Goal: Task Accomplishment & Management: Use online tool/utility

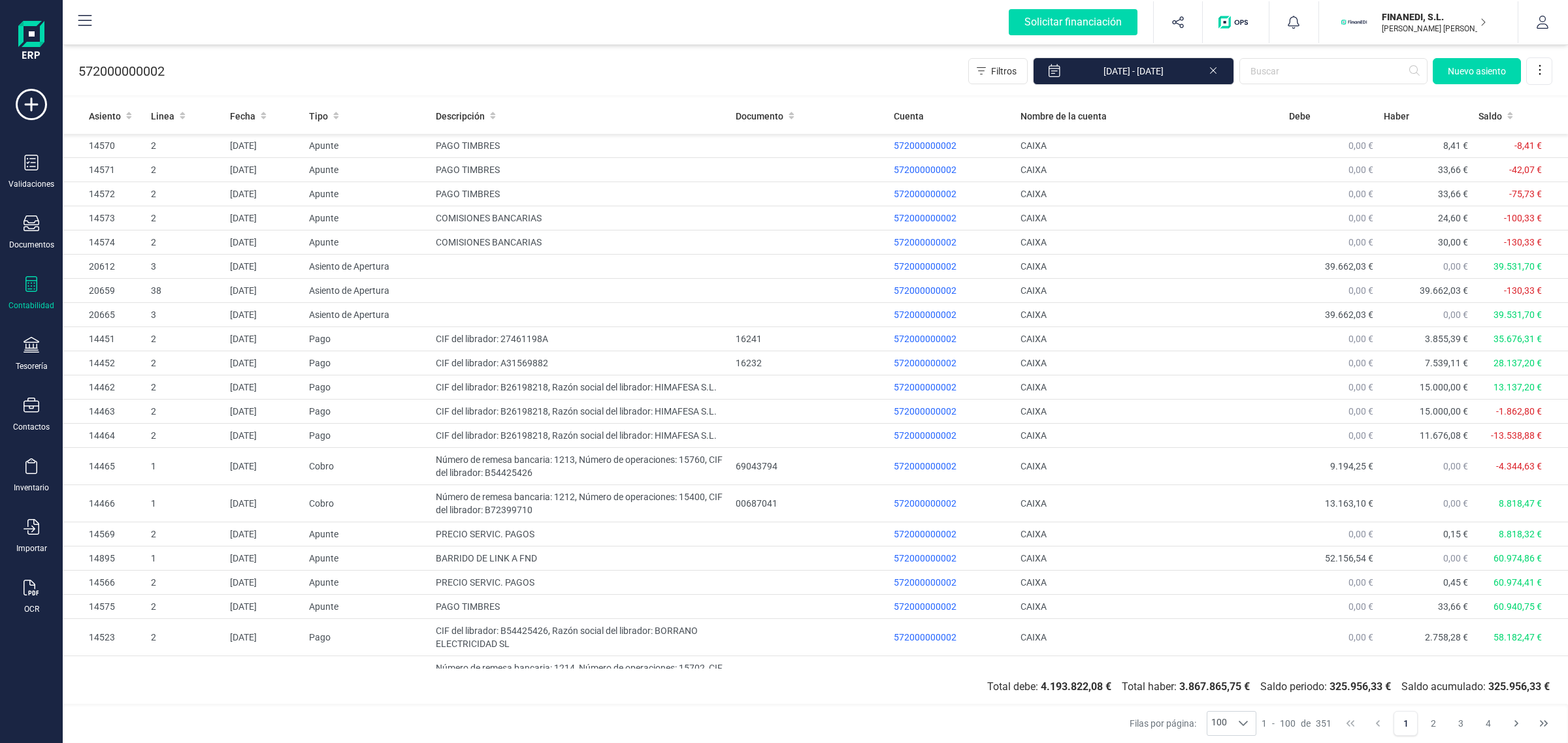
click at [28, 296] on div "Contabilidad" at bounding box center [31, 293] width 53 height 34
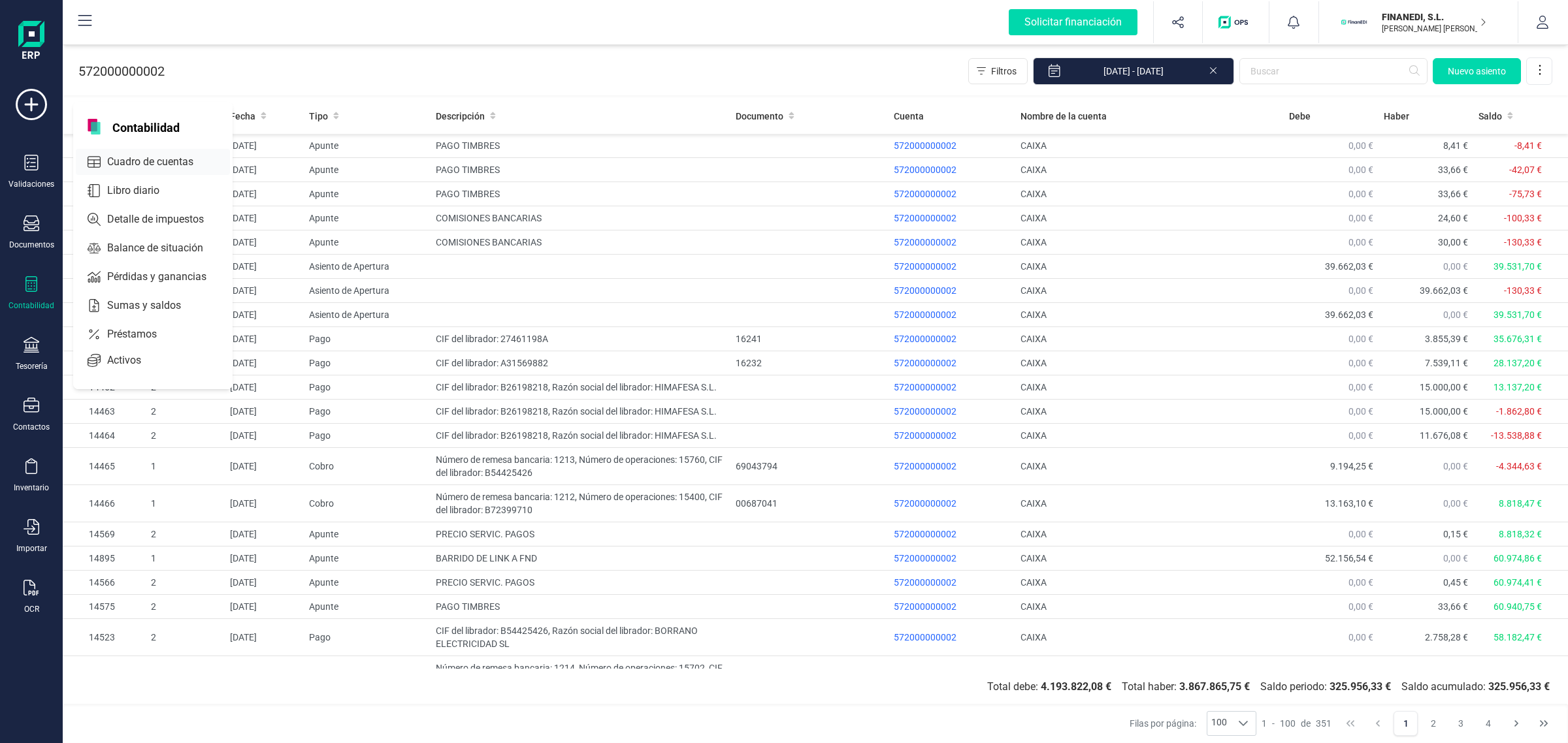
click at [182, 164] on span "Cuadro de cuentas" at bounding box center [160, 161] width 115 height 15
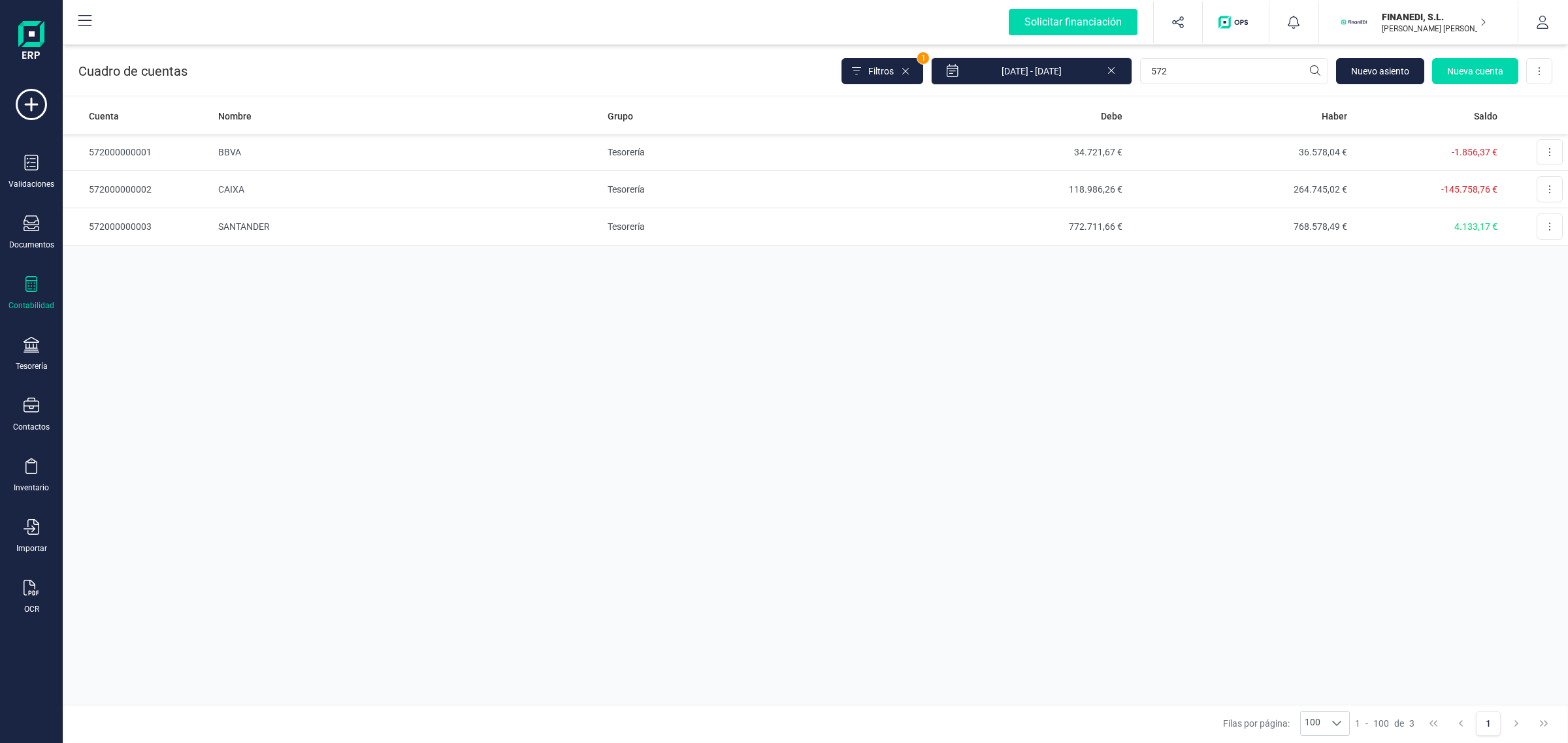
drag, startPoint x: 1415, startPoint y: 20, endPoint x: 1403, endPoint y: 16, distance: 12.6
click at [1403, 16] on p "FINANEDI, S.L." at bounding box center [1433, 17] width 104 height 13
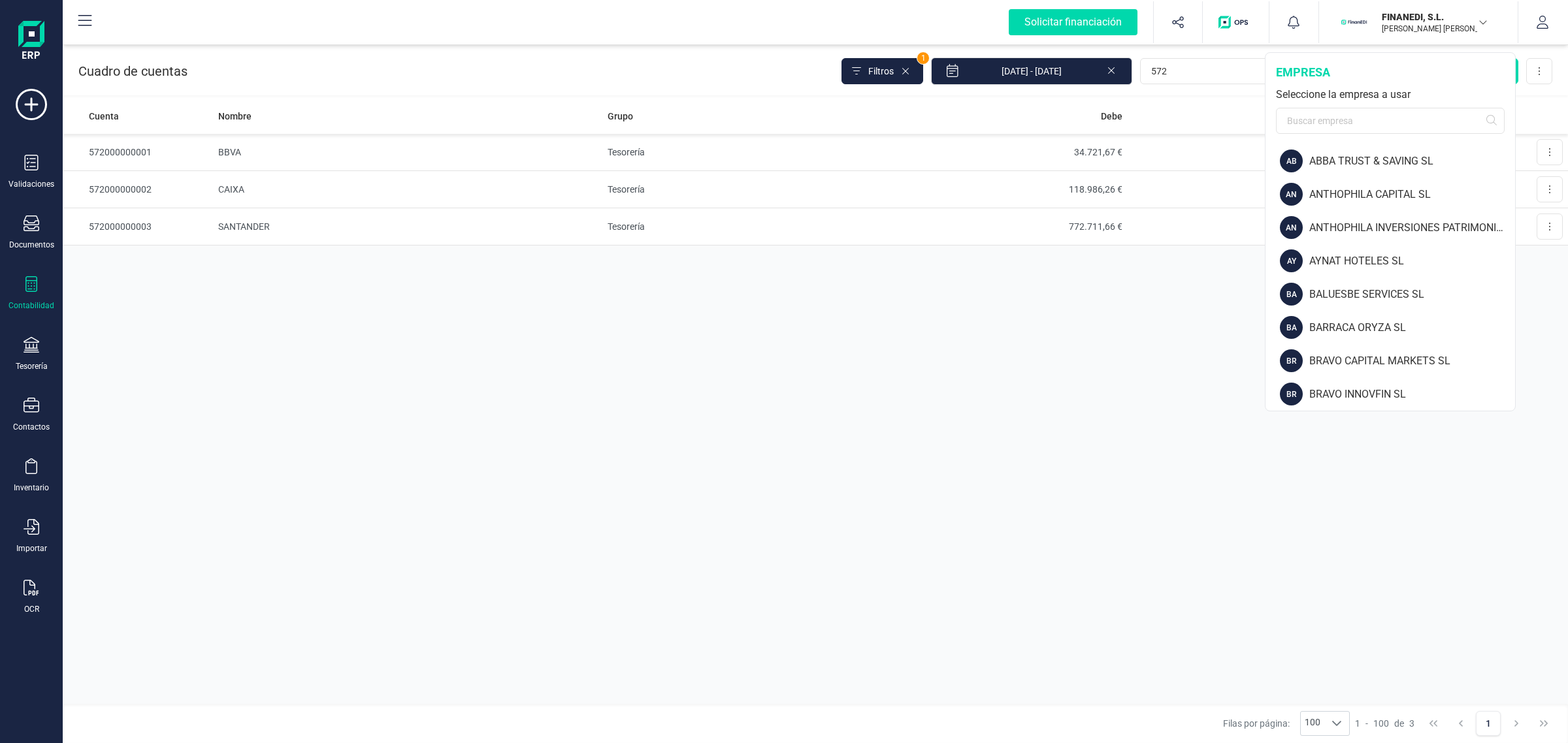
click at [1403, 16] on p "FINANEDI, S.L." at bounding box center [1433, 17] width 104 height 13
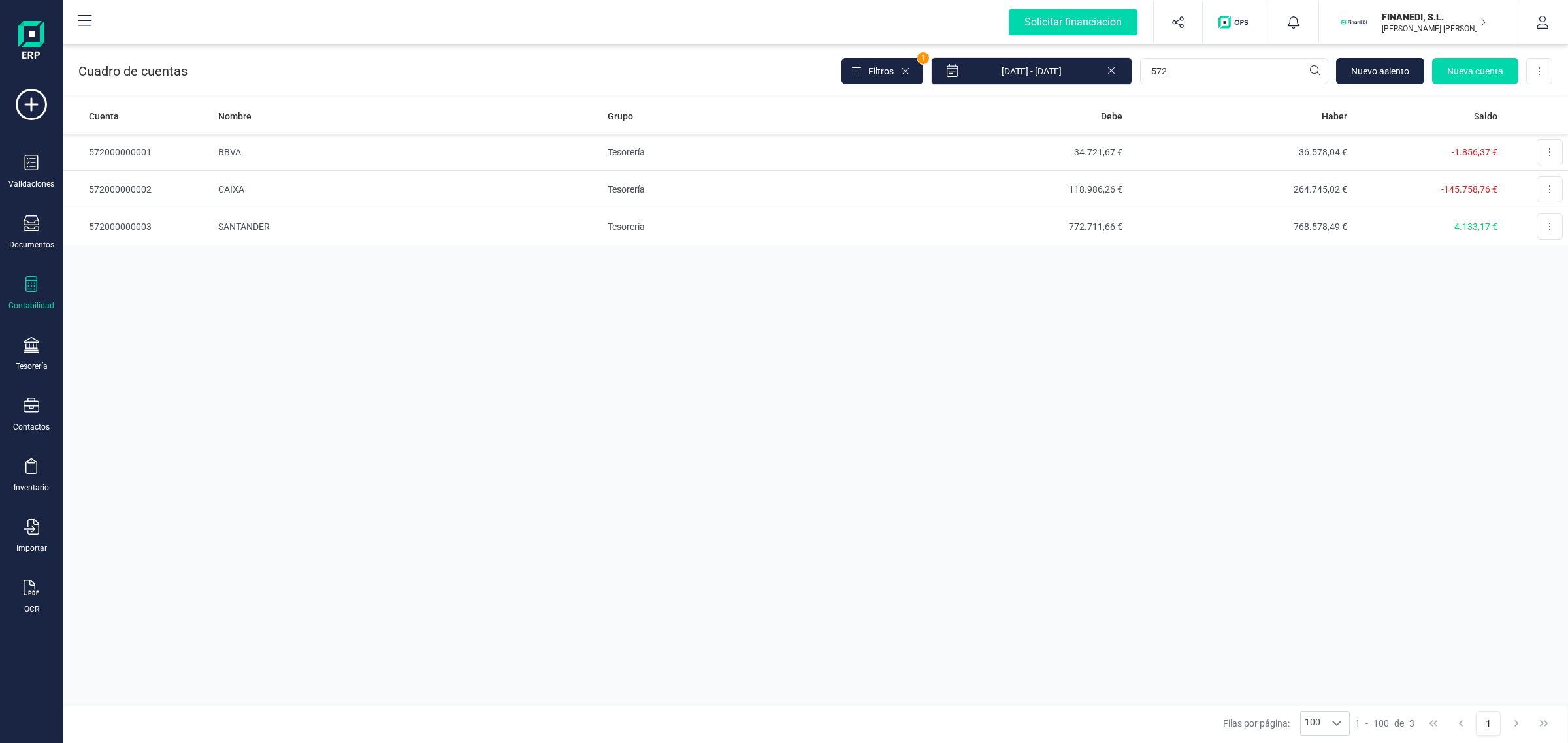
click at [1401, 17] on p "FINANEDI, S.L." at bounding box center [1433, 17] width 104 height 13
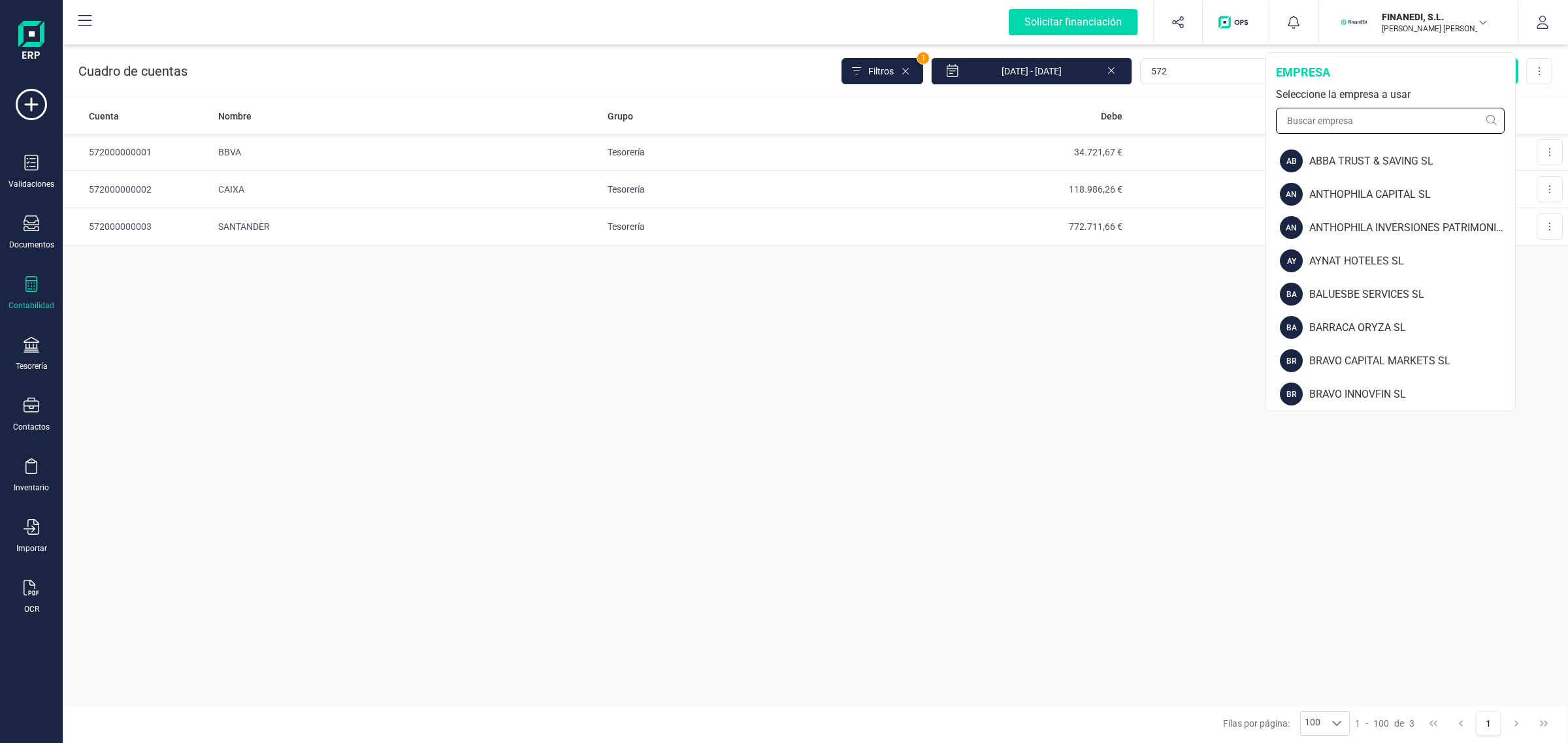
click at [1322, 123] on input "text" at bounding box center [1389, 120] width 228 height 26
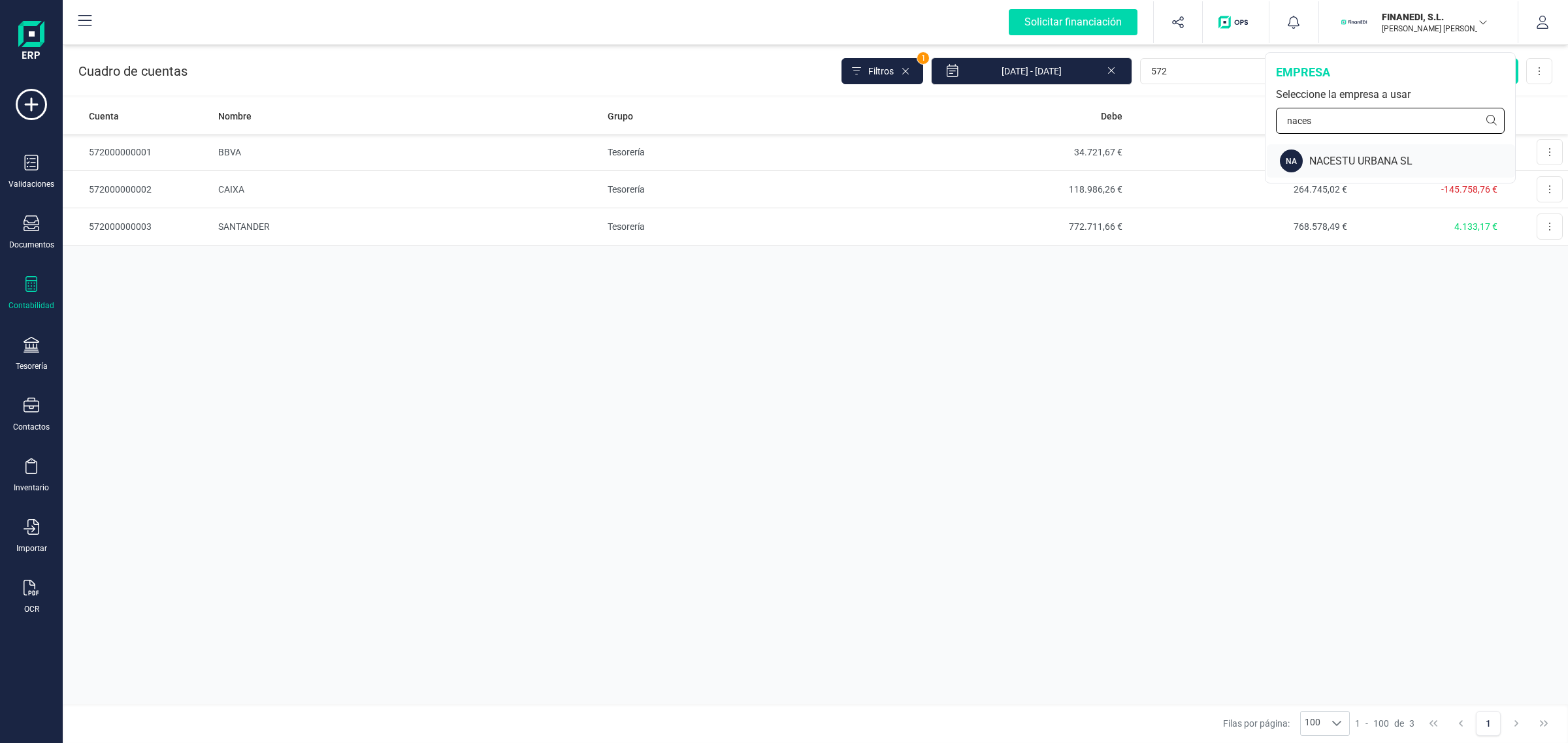
type input "naces"
click at [1321, 154] on div "NACESTU URBANA SL" at bounding box center [1411, 161] width 205 height 15
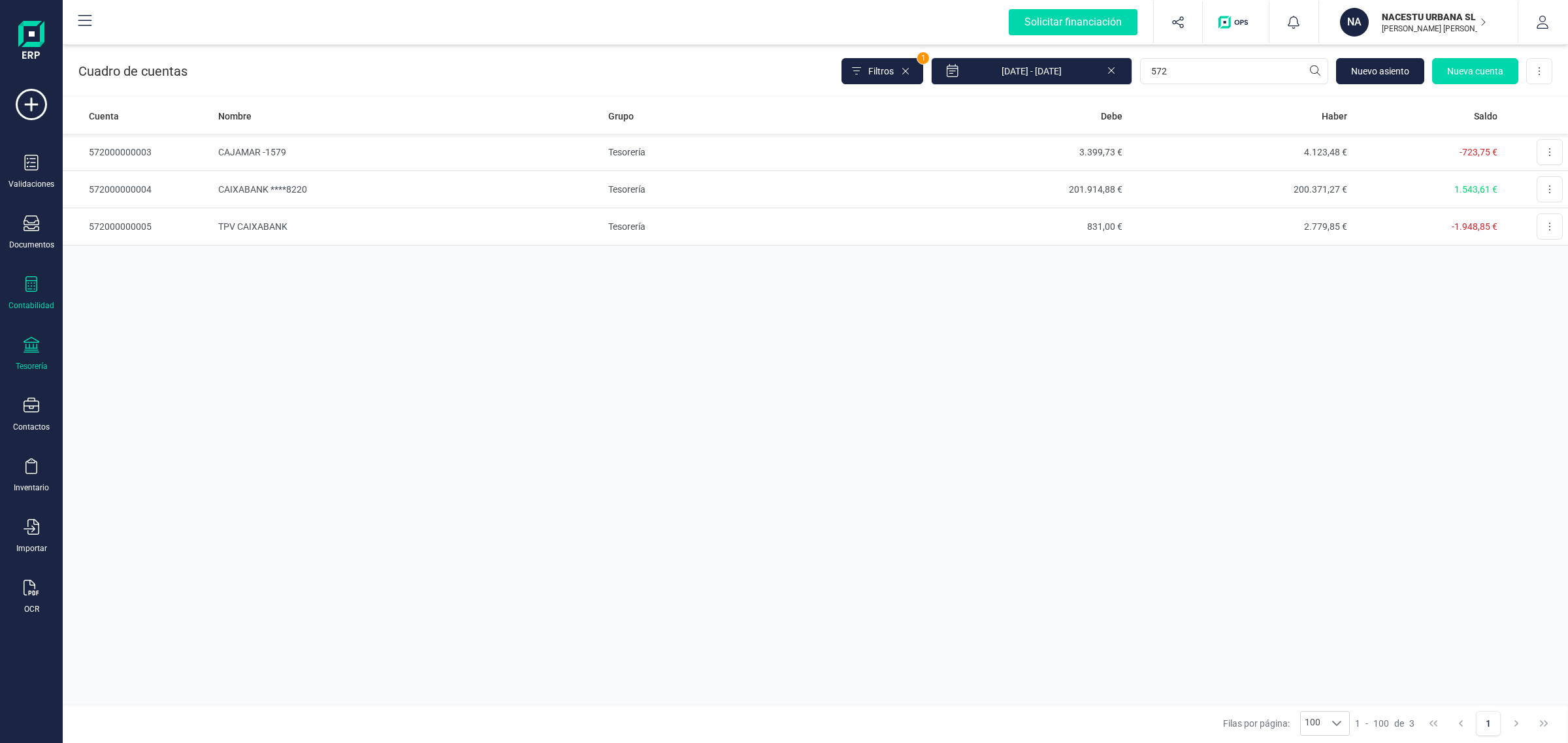
click at [32, 356] on div "Tesorería" at bounding box center [31, 354] width 53 height 34
click at [183, 216] on span "Cuentas bancarias" at bounding box center [160, 223] width 115 height 15
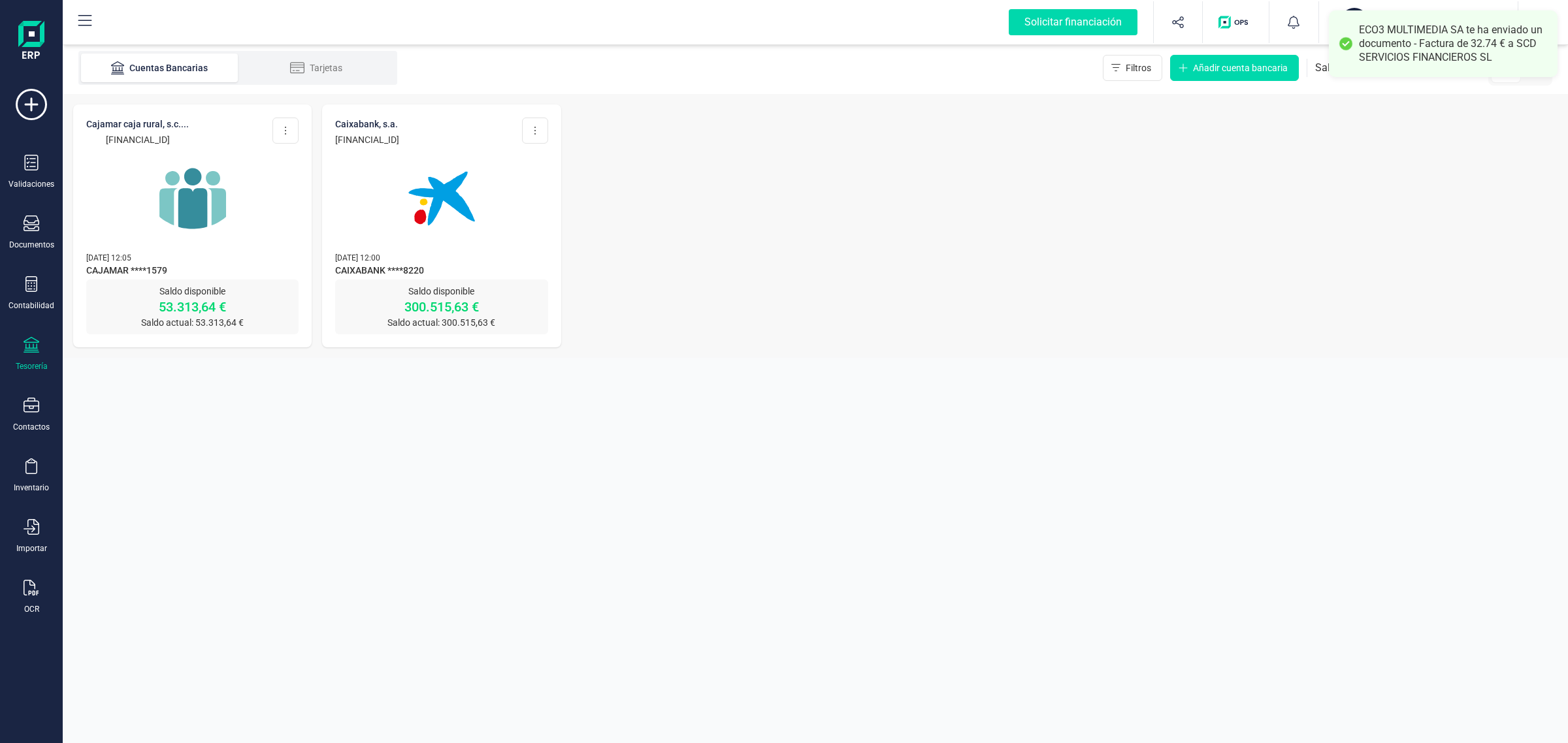
click at [403, 200] on img at bounding box center [441, 198] width 110 height 110
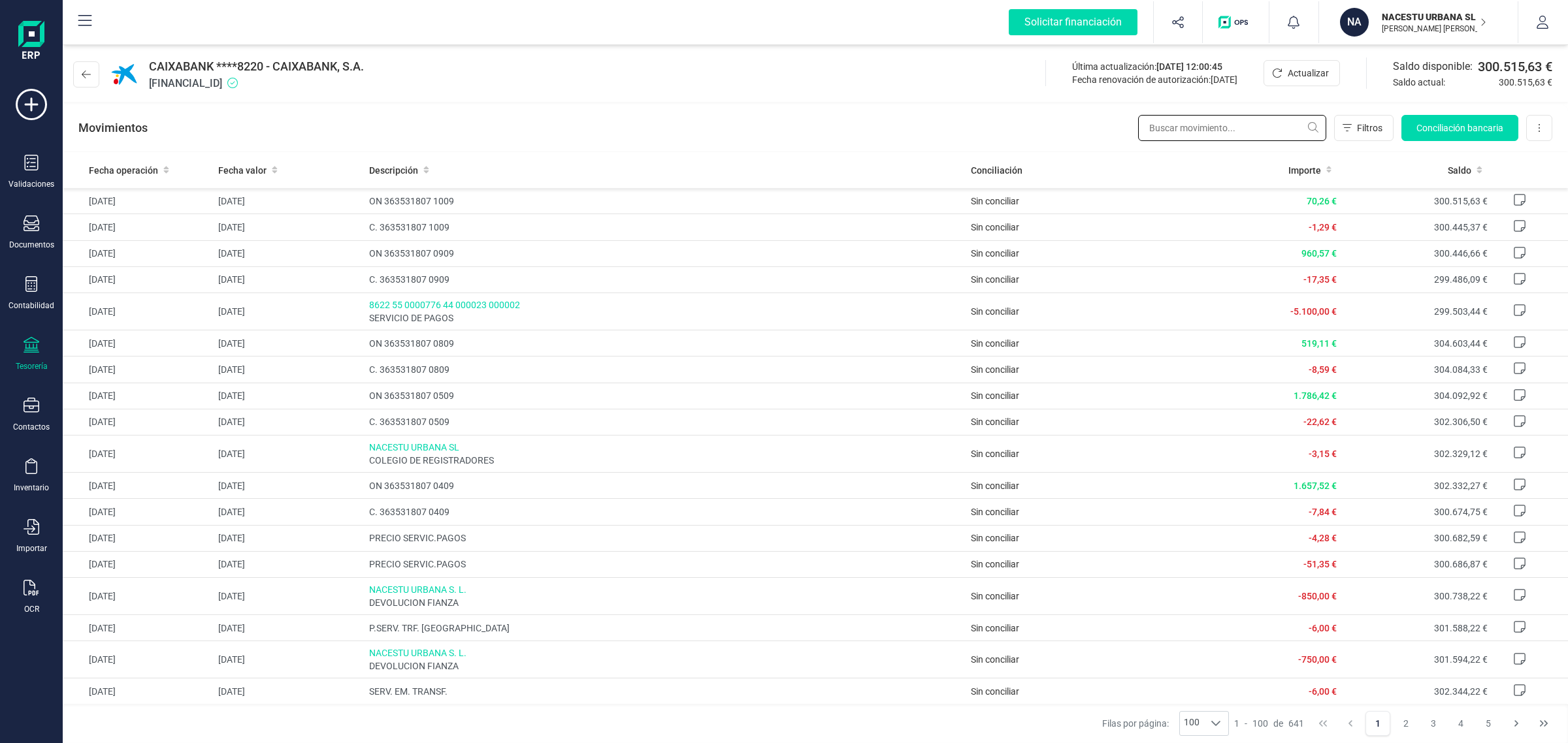
click at [1176, 126] on input "text" at bounding box center [1232, 127] width 188 height 26
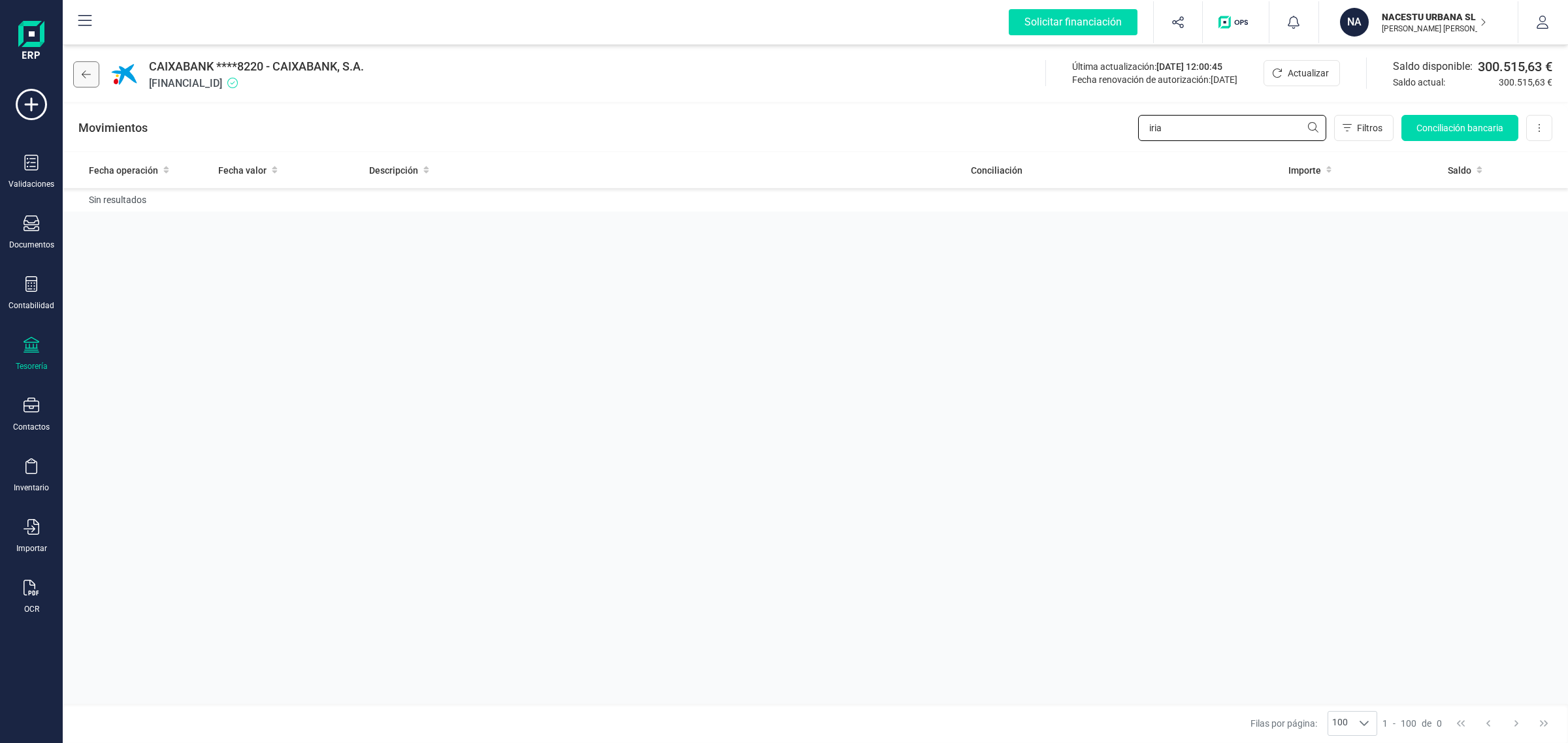
type input "iria"
click at [81, 73] on icon at bounding box center [86, 74] width 10 height 11
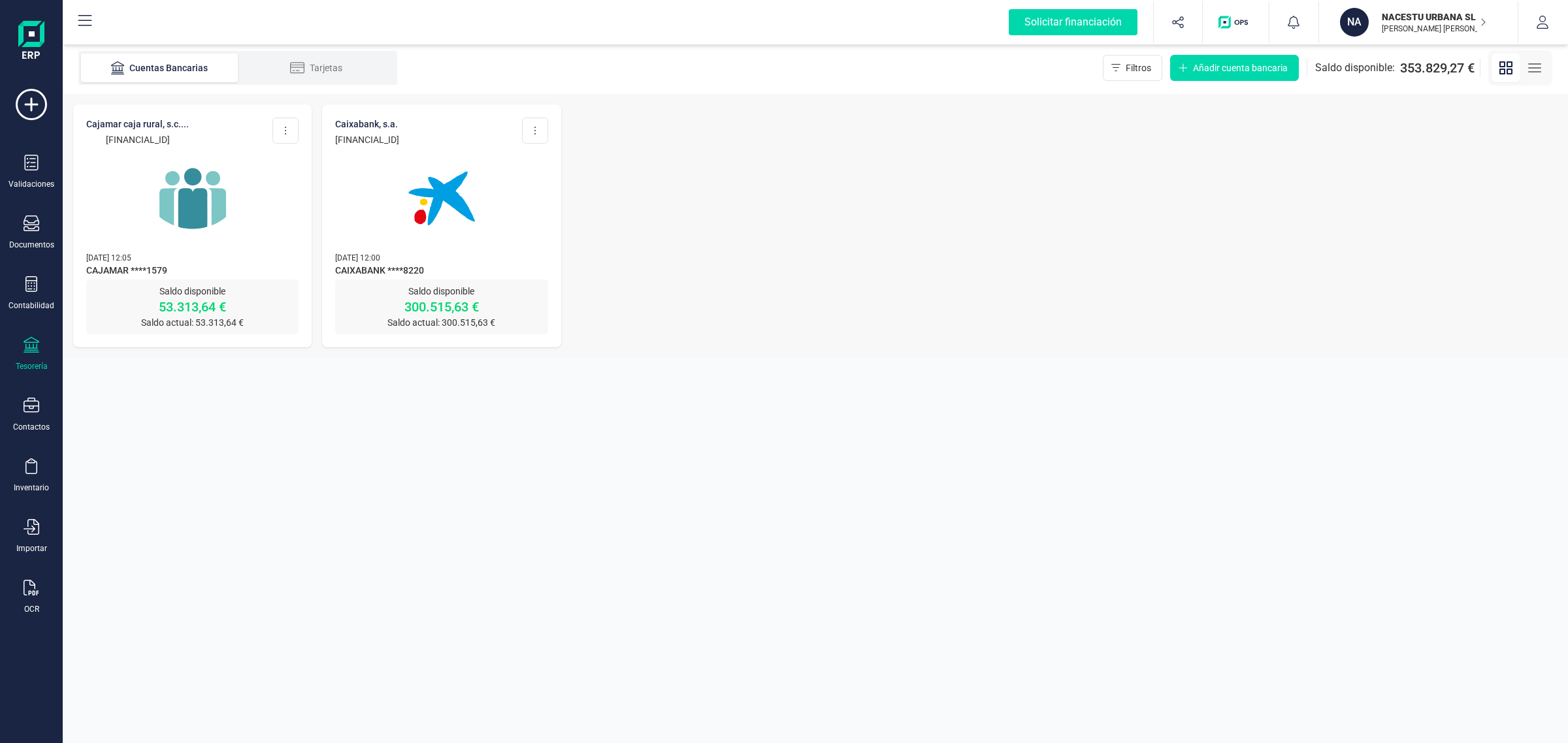
click at [184, 205] on img at bounding box center [192, 198] width 110 height 110
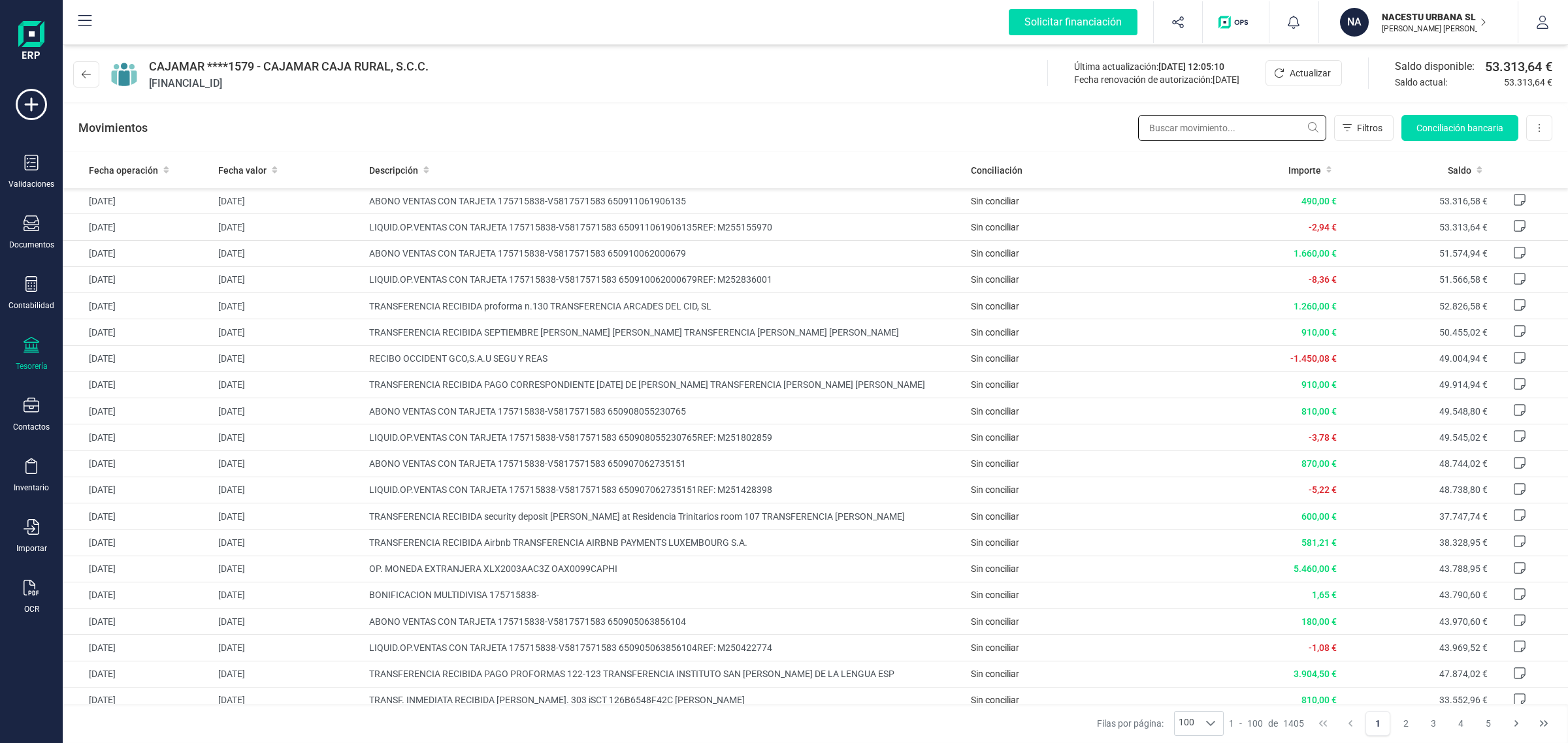
click at [1166, 128] on input "text" at bounding box center [1232, 127] width 188 height 26
type input "iria"
